Goal: Use online tool/utility: Use online tool/utility

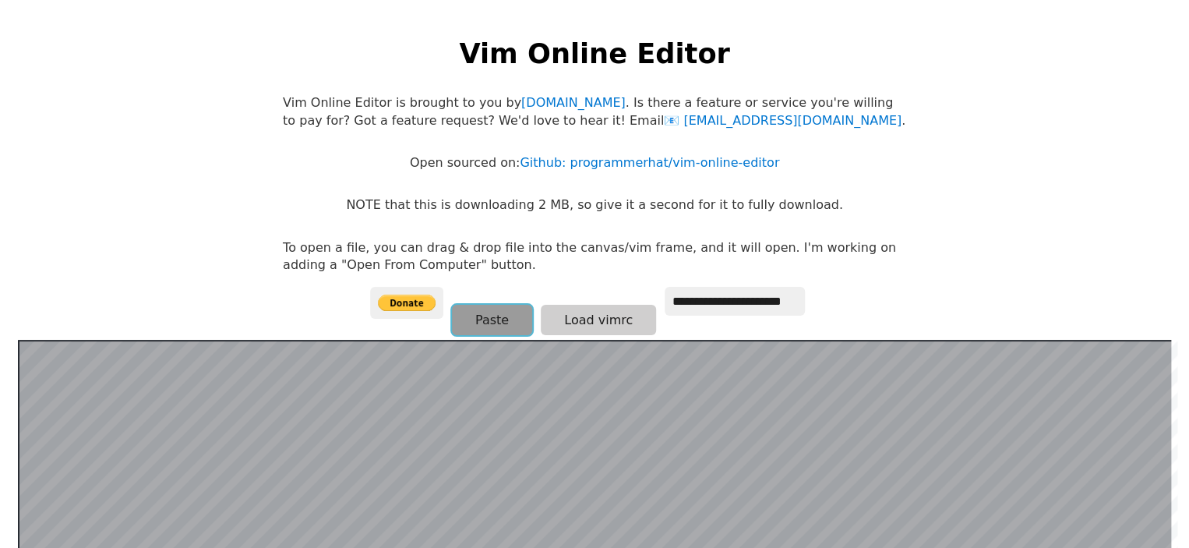
click at [482, 309] on button "Paste" at bounding box center [492, 320] width 80 height 30
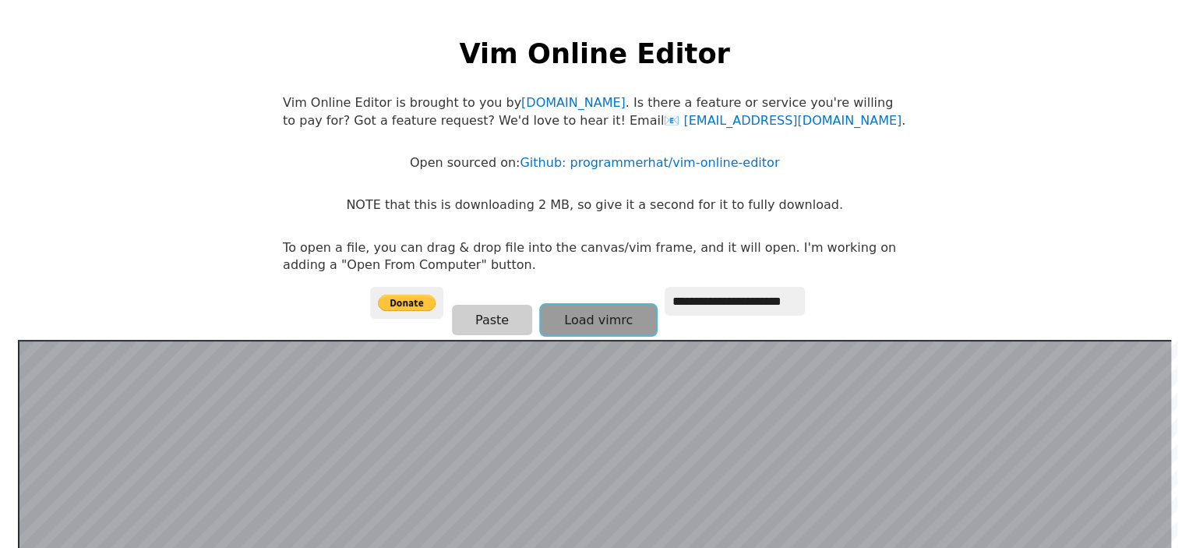
click at [582, 320] on button "Load vimrc" at bounding box center [598, 320] width 115 height 30
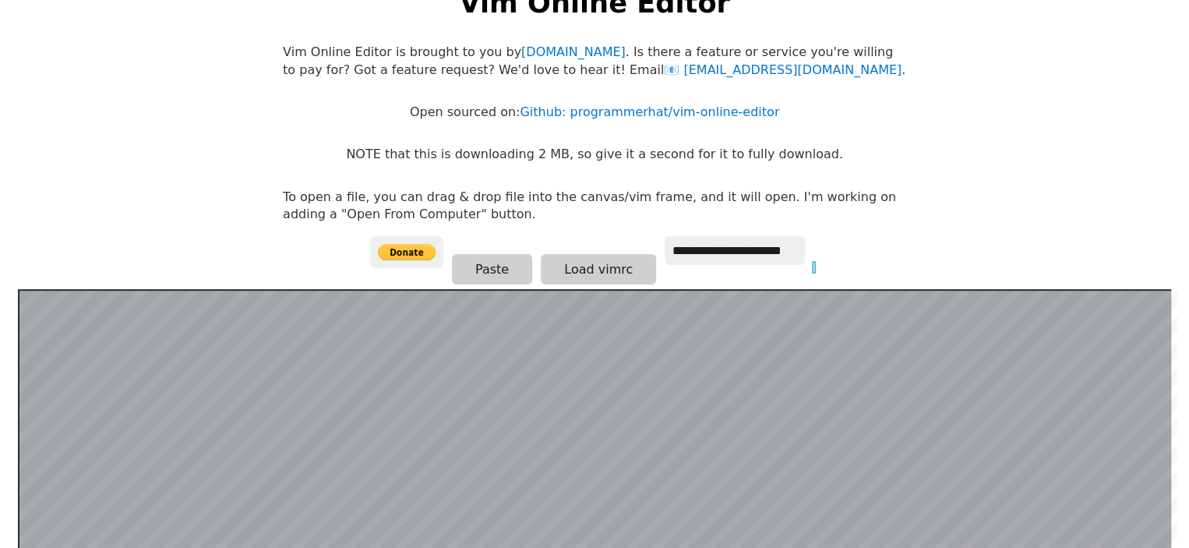
scroll to position [34, 0]
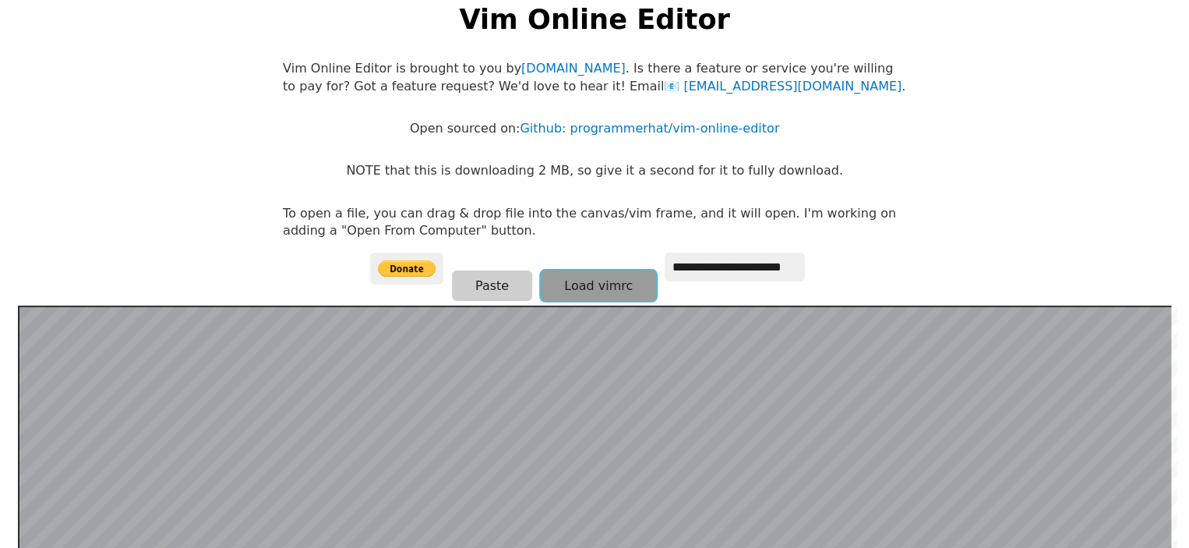
click at [583, 281] on button "Load vimrc" at bounding box center [598, 285] width 115 height 30
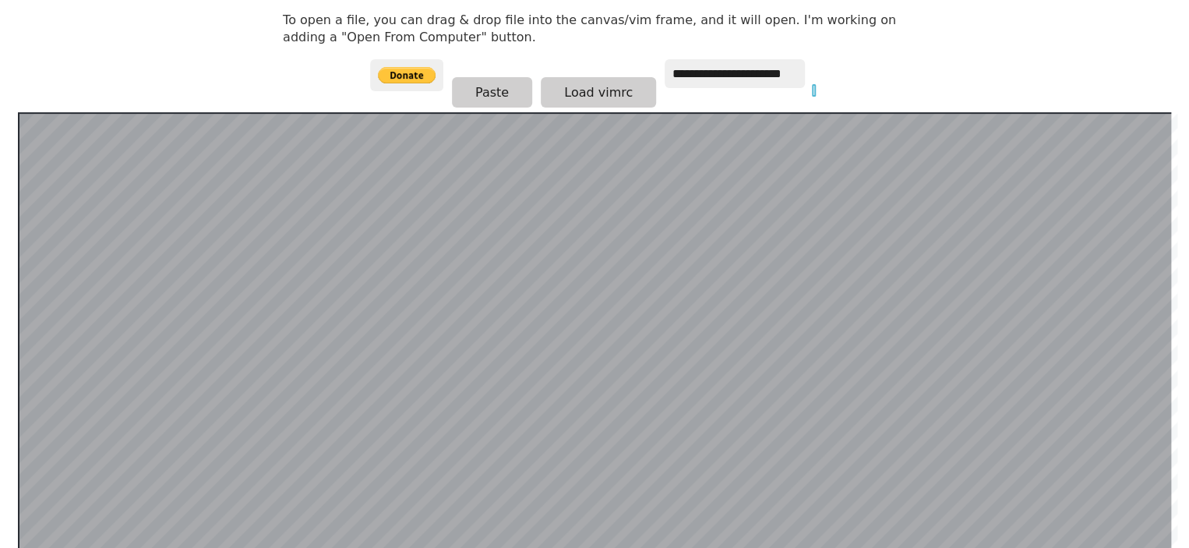
scroll to position [232, 0]
